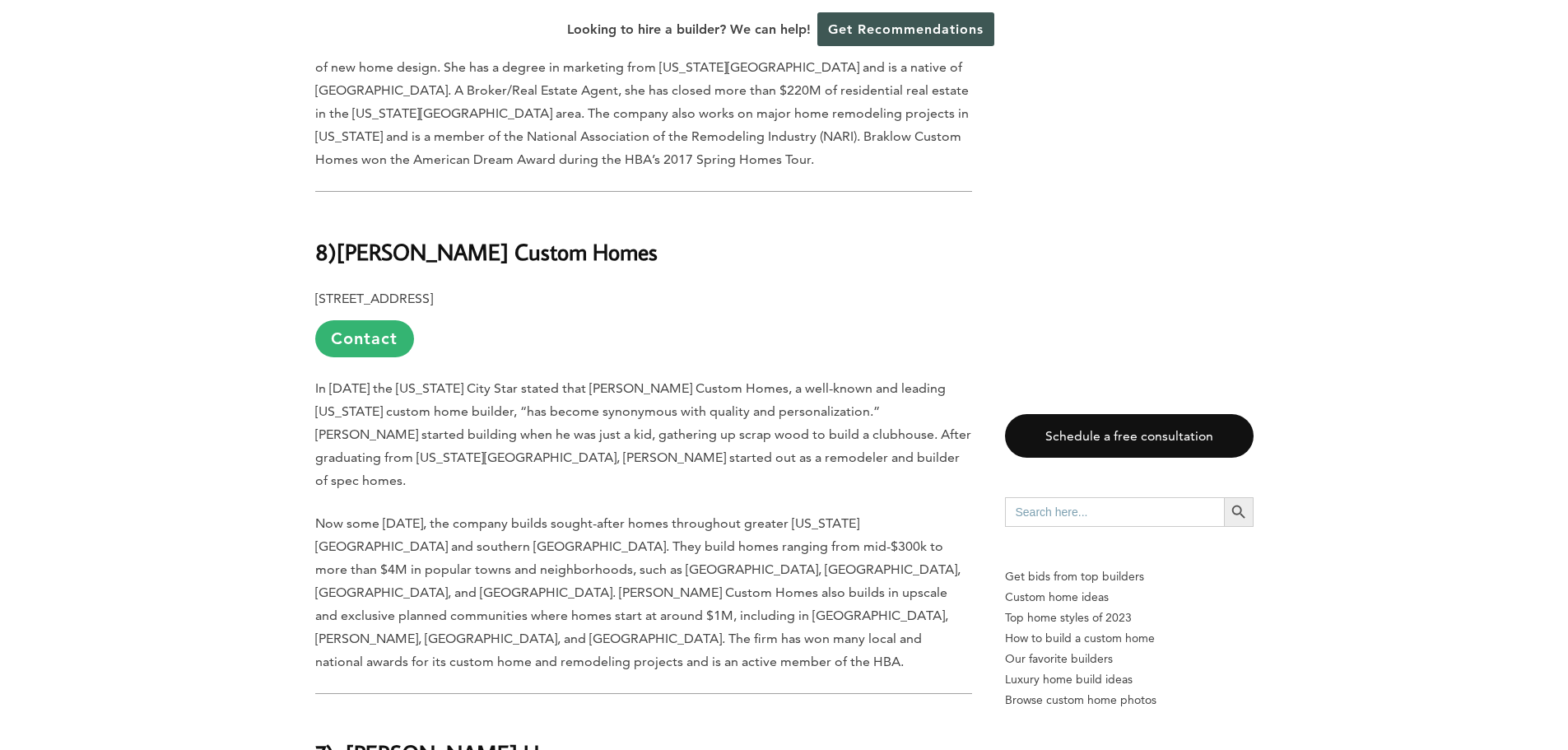
scroll to position [5024, 0]
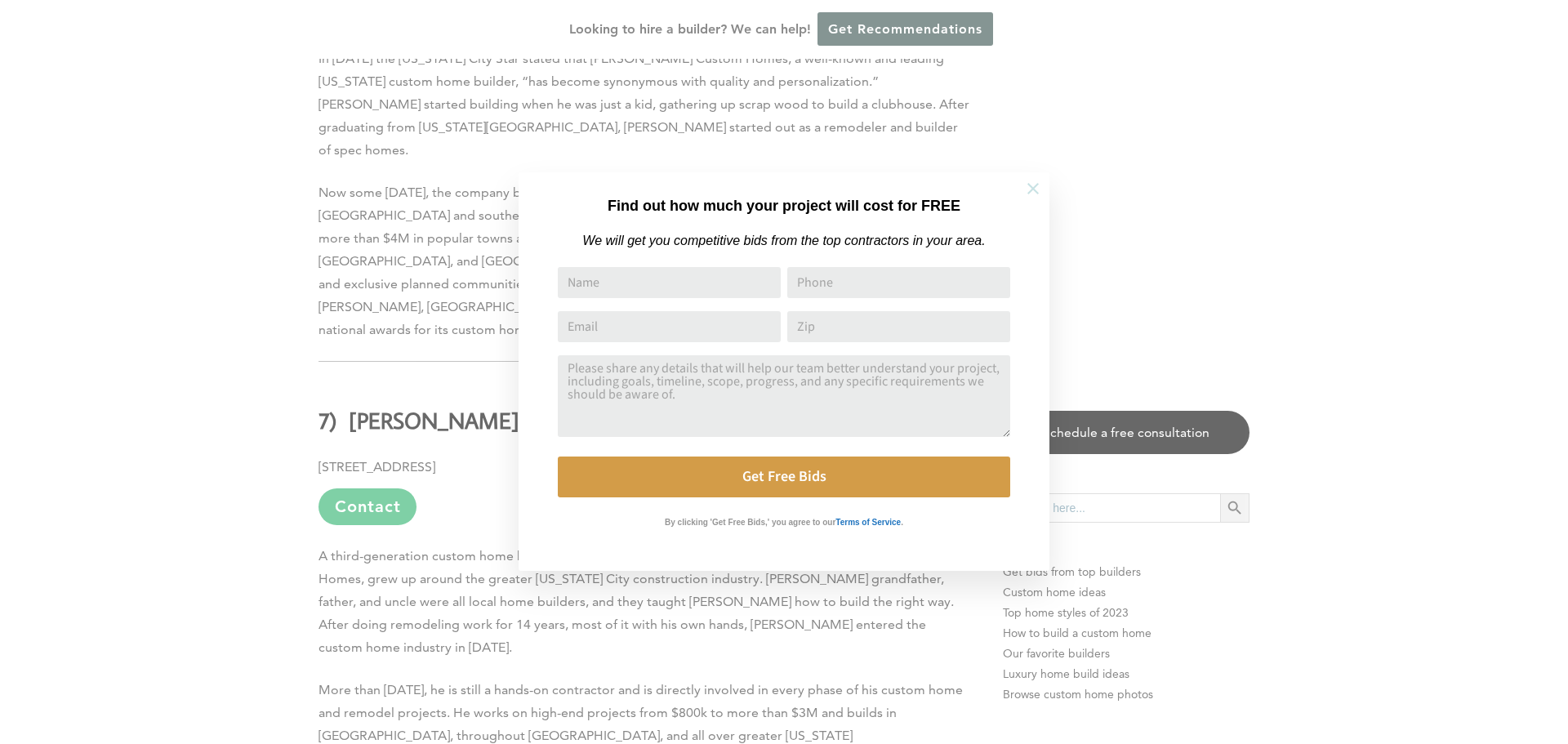
click at [1042, 186] on button at bounding box center [1033, 188] width 57 height 57
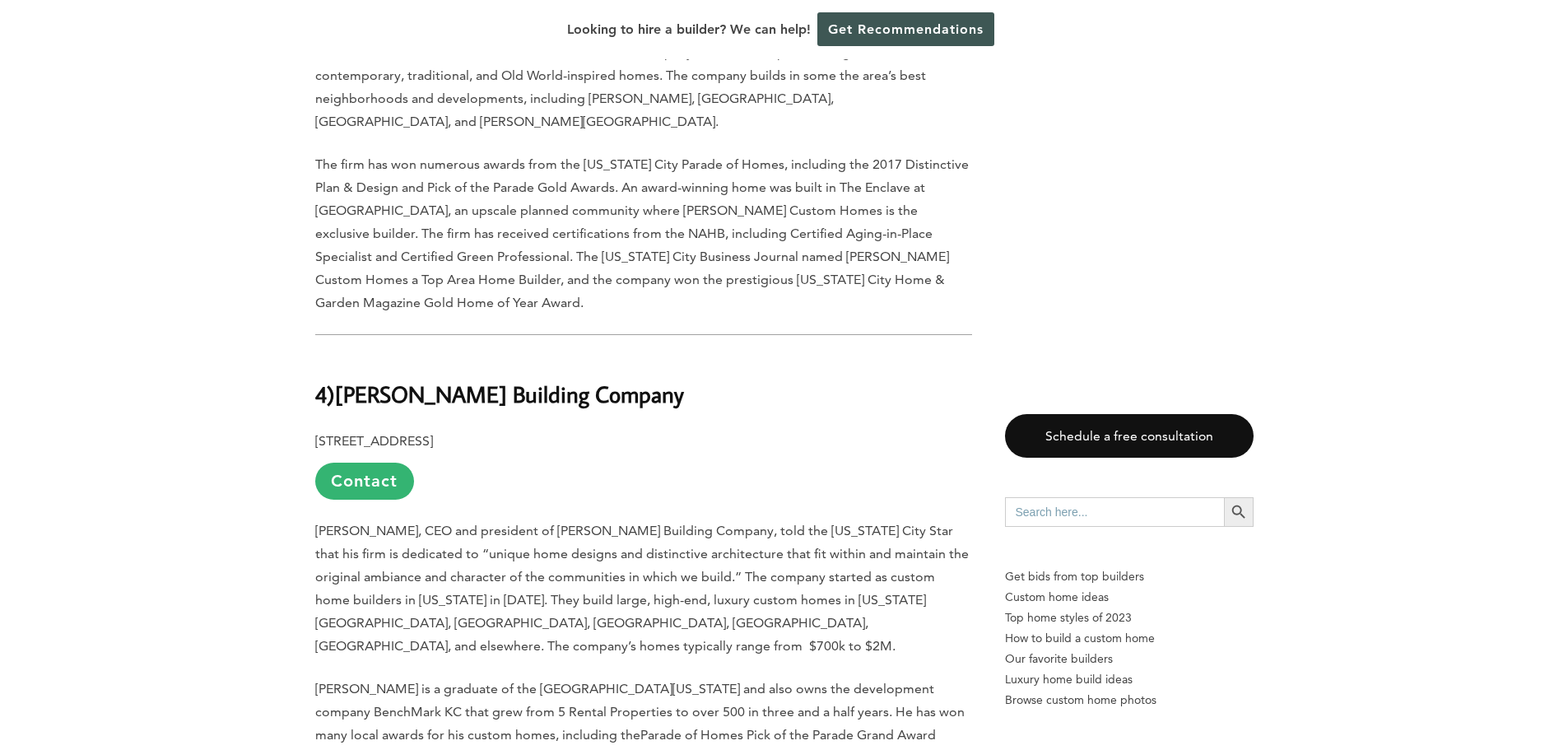
scroll to position [6424, 0]
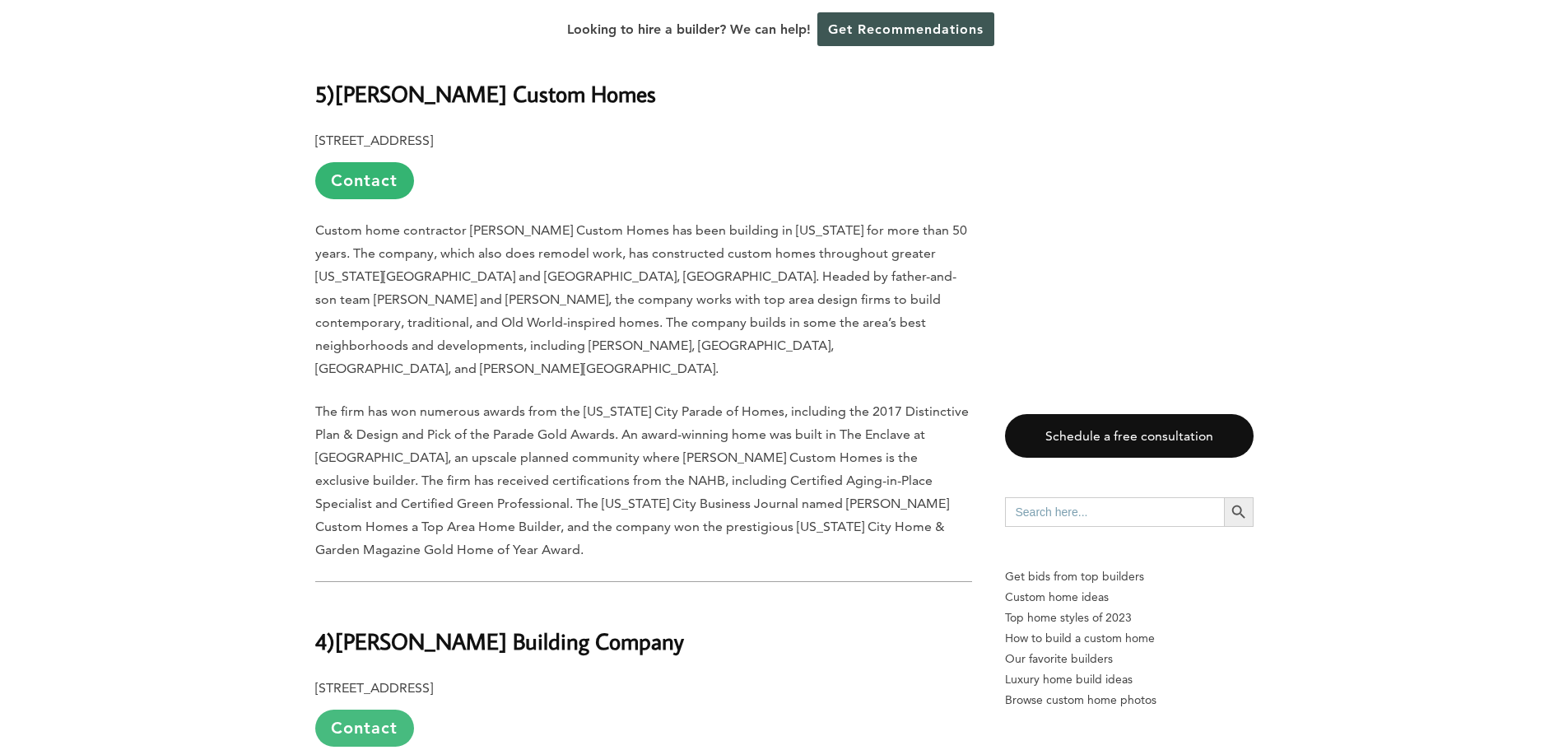
click at [379, 710] on link "Contact" at bounding box center [364, 728] width 99 height 37
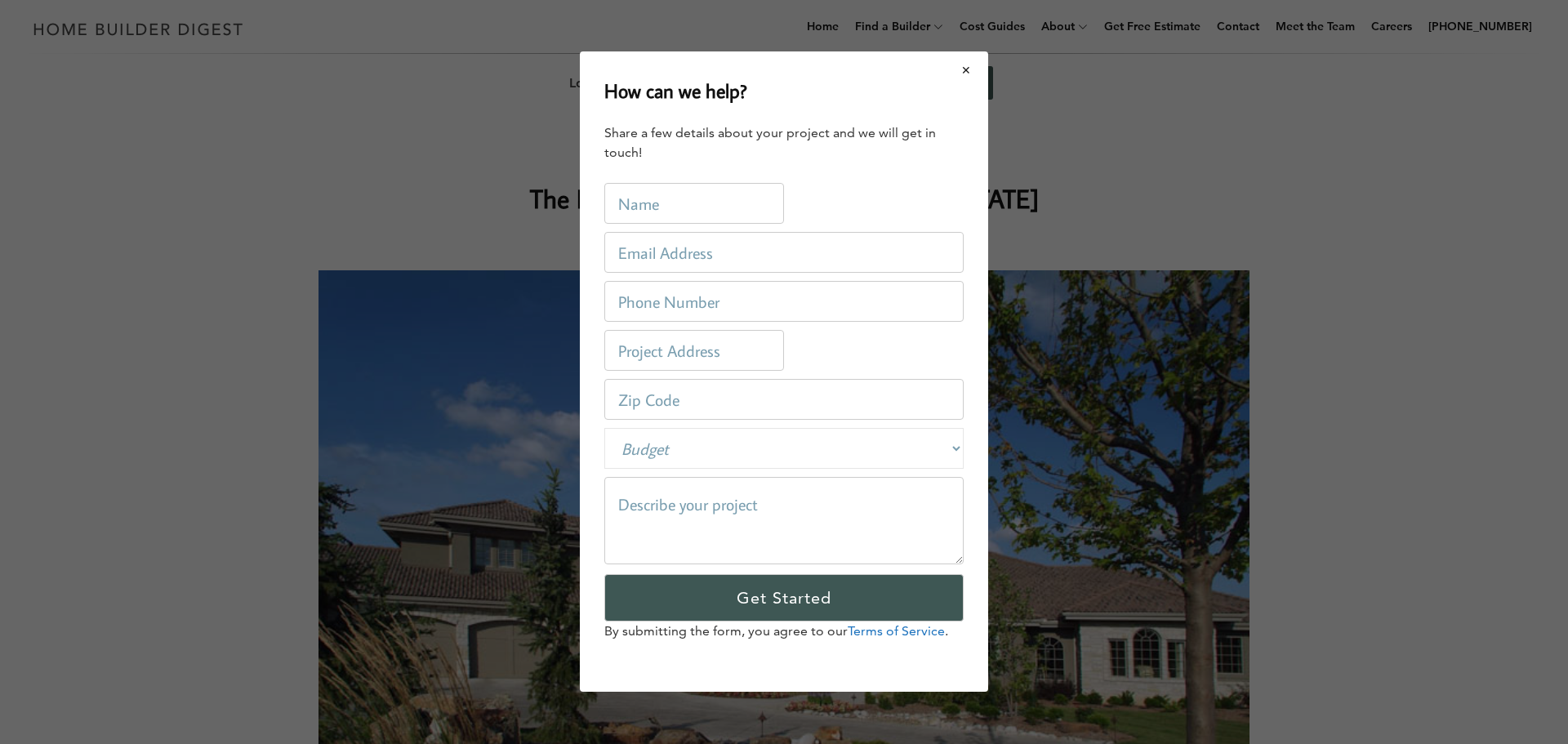
click at [965, 67] on button "Close modal" at bounding box center [967, 70] width 44 height 34
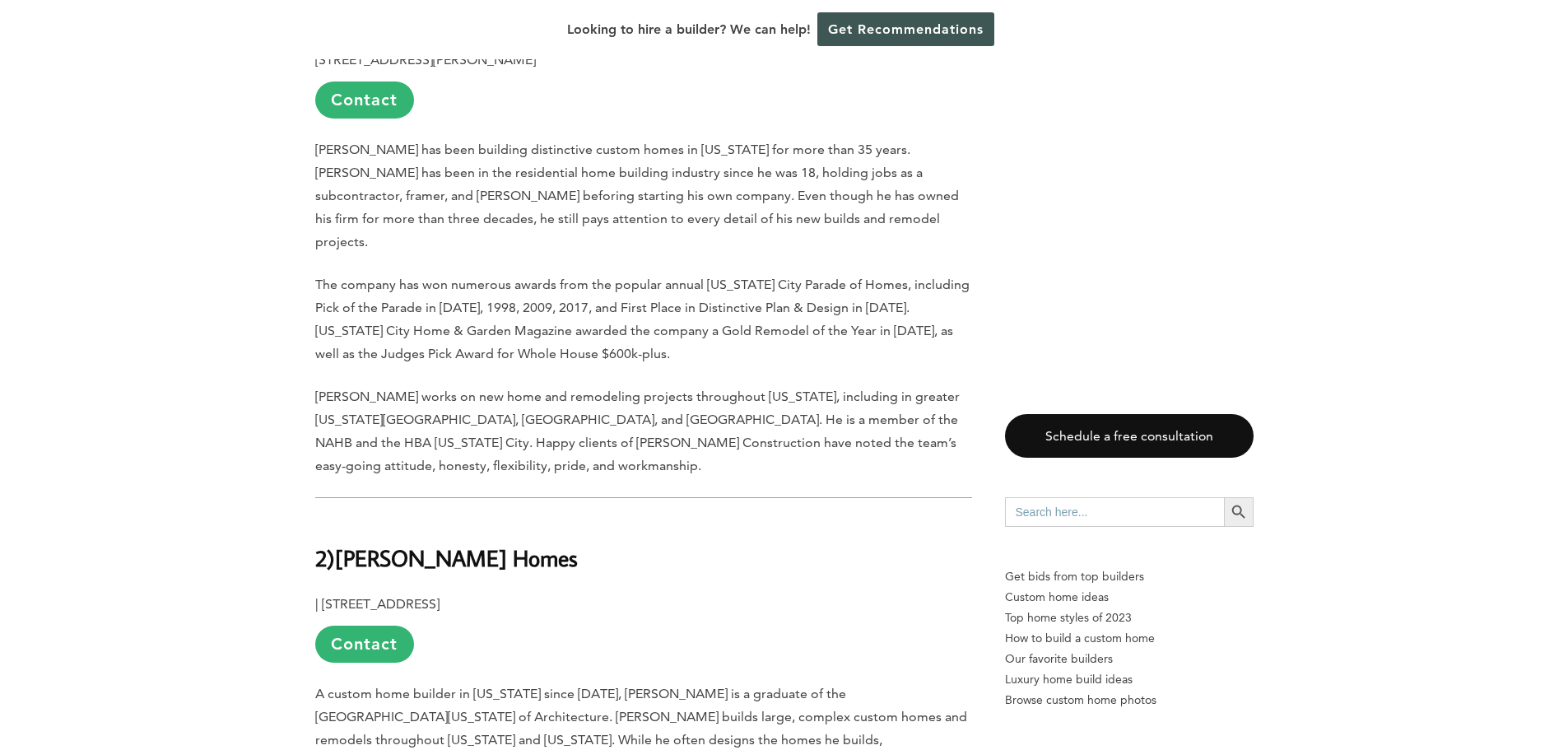
scroll to position [7412, 0]
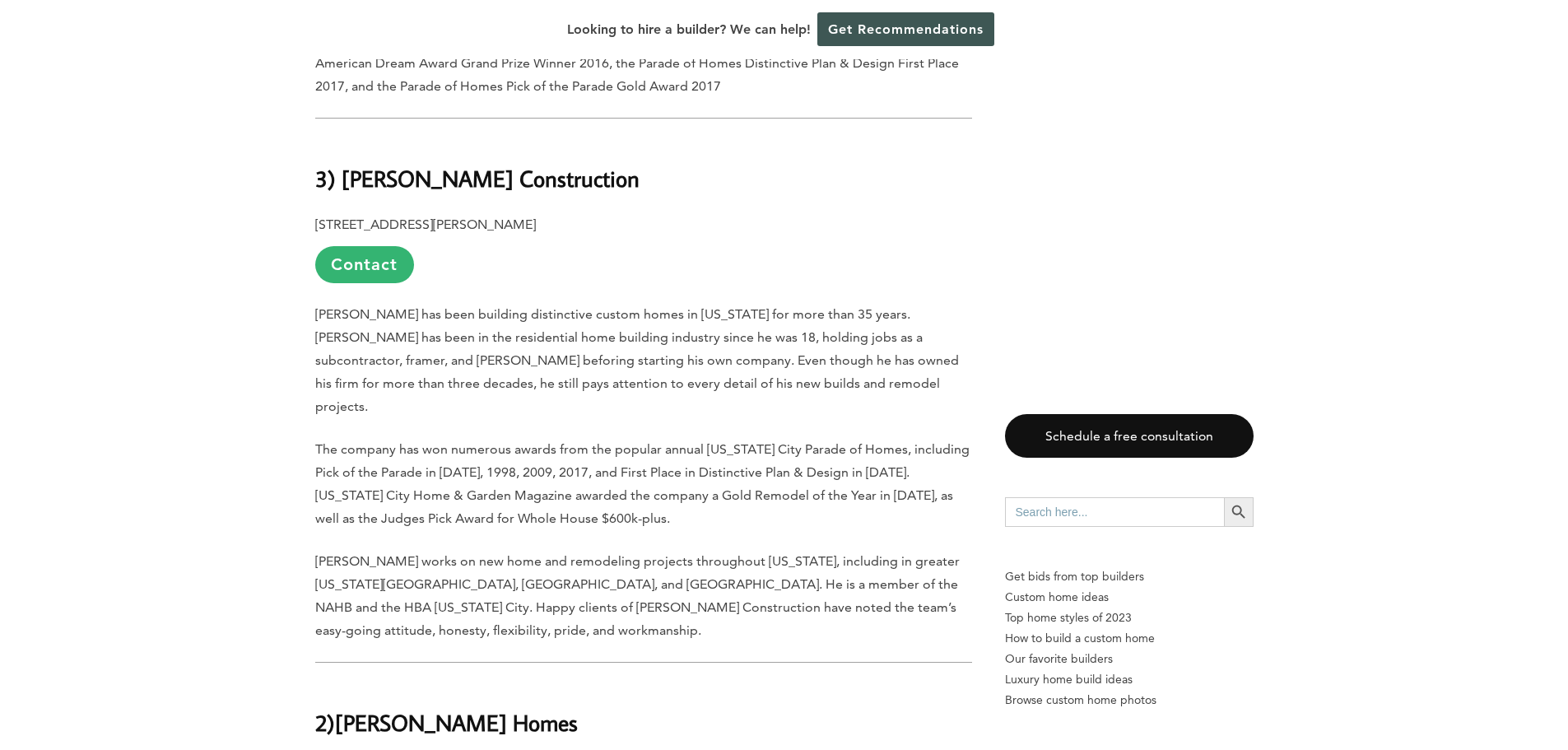
drag, startPoint x: 341, startPoint y: 210, endPoint x: 608, endPoint y: 215, distance: 267.0
click at [608, 683] on h2 "2) [PERSON_NAME] Homes" at bounding box center [643, 711] width 657 height 57
copy b "[PERSON_NAME] Homes"
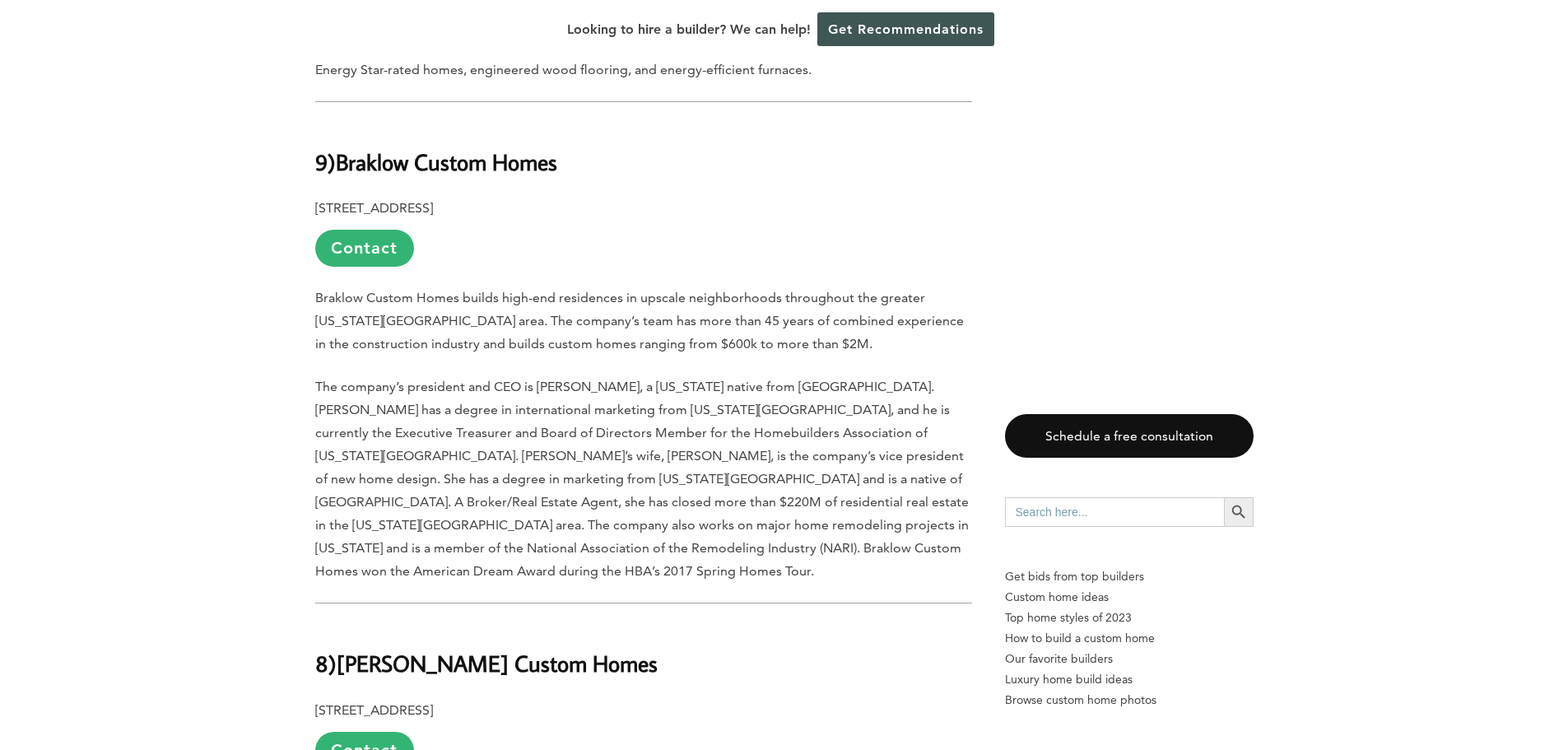
scroll to position [4118, 0]
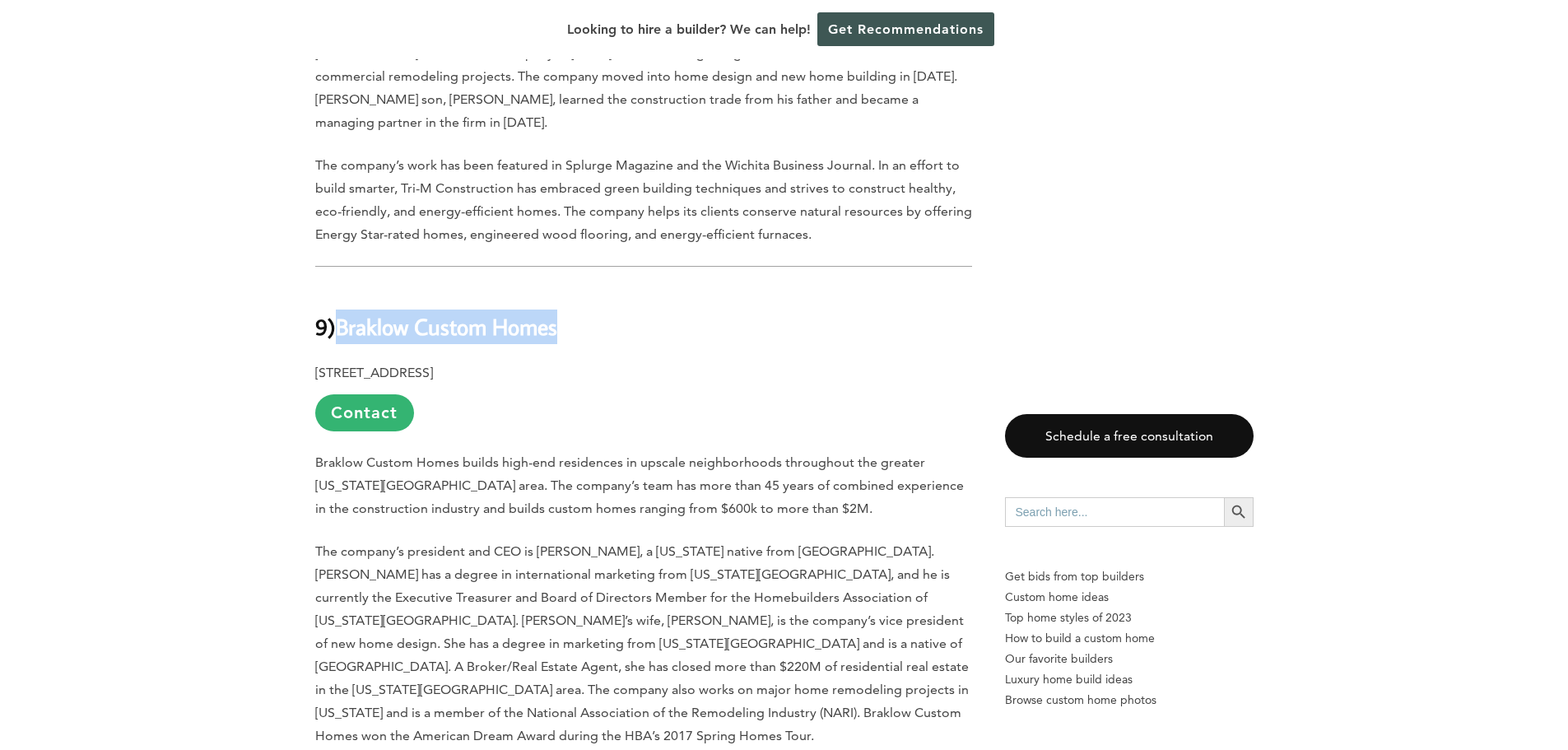
drag, startPoint x: 343, startPoint y: 96, endPoint x: 614, endPoint y: 89, distance: 271.1
click at [614, 287] on h2 "9) Braklow Custom Homes" at bounding box center [643, 315] width 657 height 57
copy b "Braklow Custom Homes"
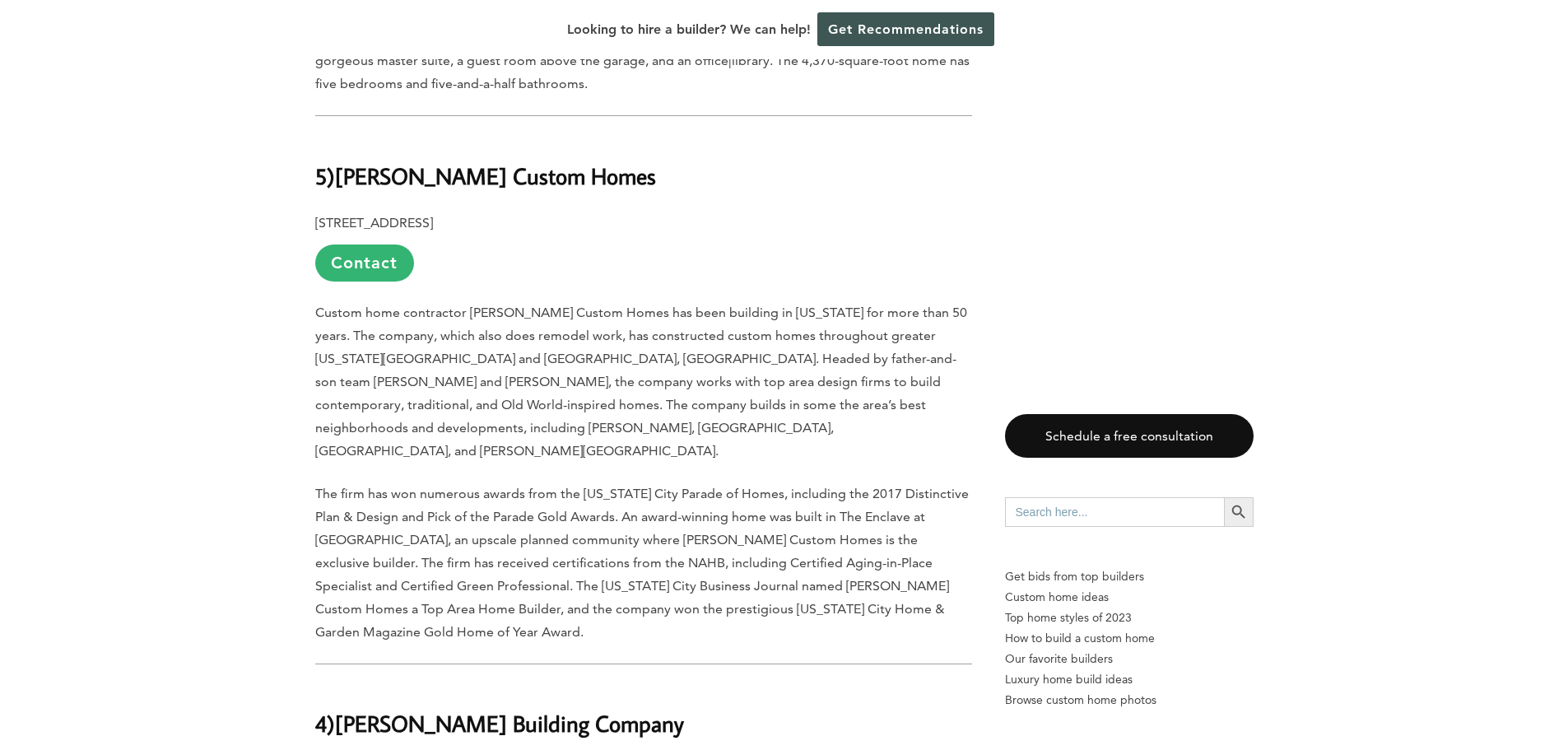
scroll to position [5929, 0]
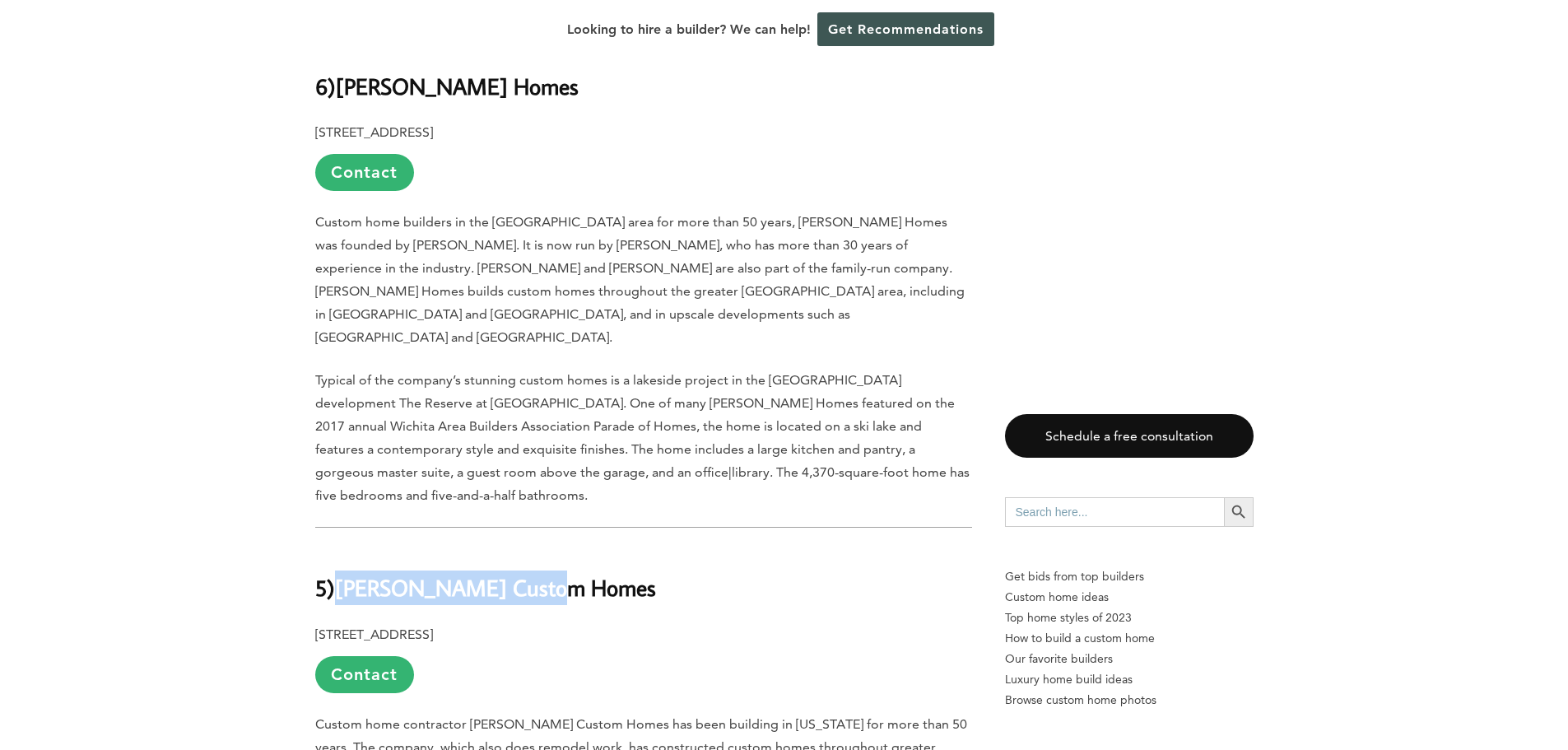
drag, startPoint x: 551, startPoint y: 191, endPoint x: 349, endPoint y: 189, distance: 202.0
click at [349, 548] on h2 "5) Willis Custom Homes" at bounding box center [643, 576] width 657 height 57
copy b "[PERSON_NAME] Custom Homes"
